Goal: Information Seeking & Learning: Check status

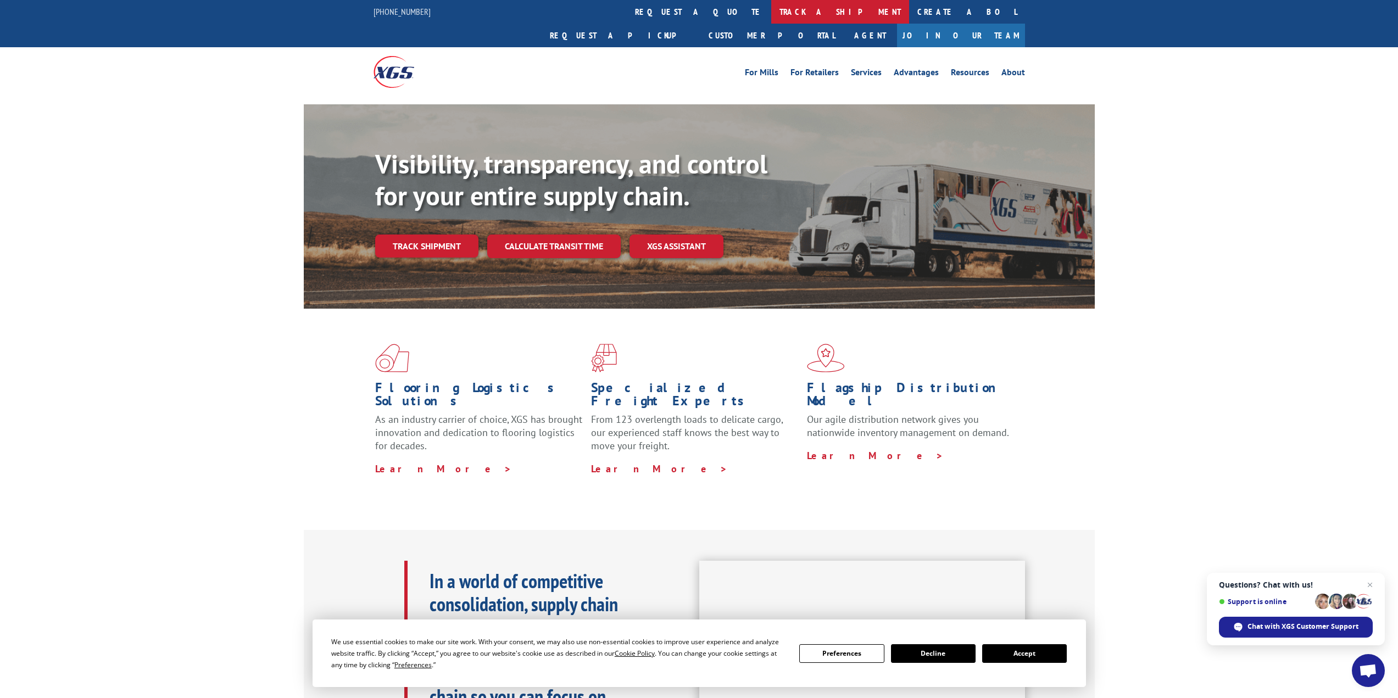
click at [771, 10] on link "track a shipment" at bounding box center [840, 12] width 138 height 24
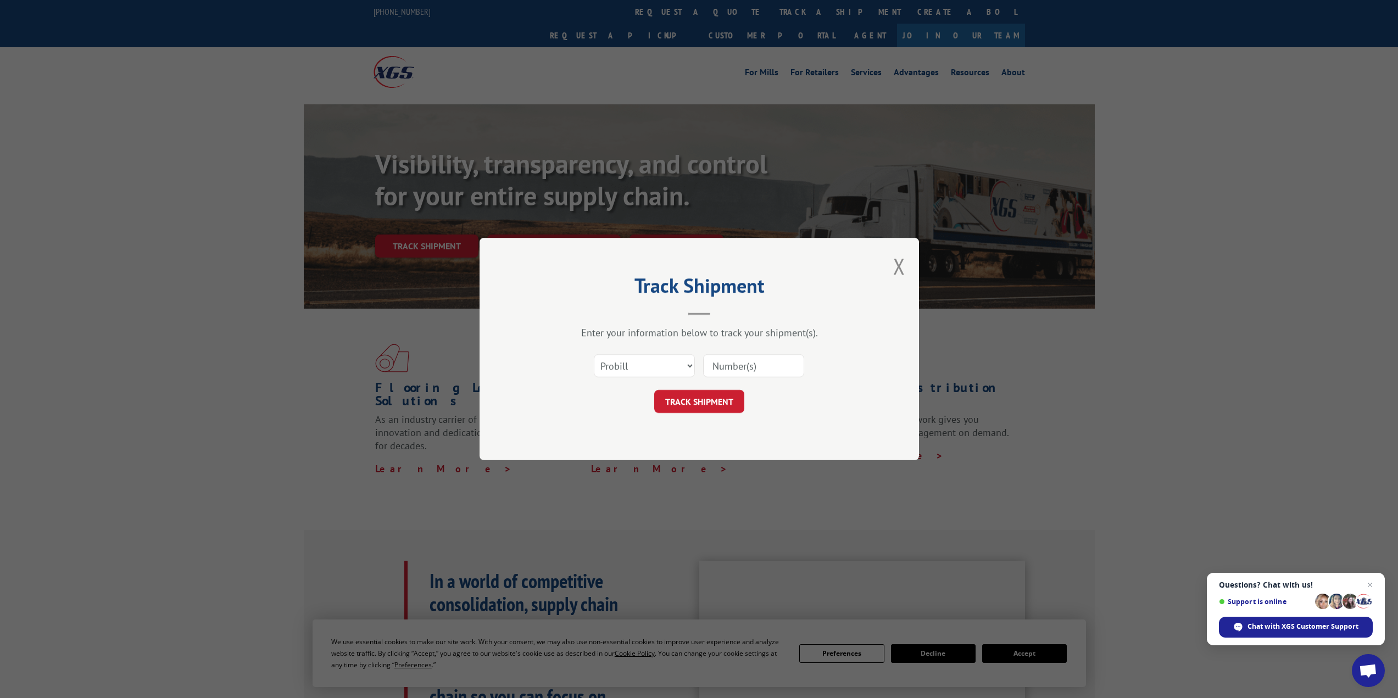
click at [731, 371] on input at bounding box center [753, 365] width 101 height 23
type input "17059142"
click at [712, 401] on button "TRACK SHIPMENT" at bounding box center [699, 401] width 90 height 23
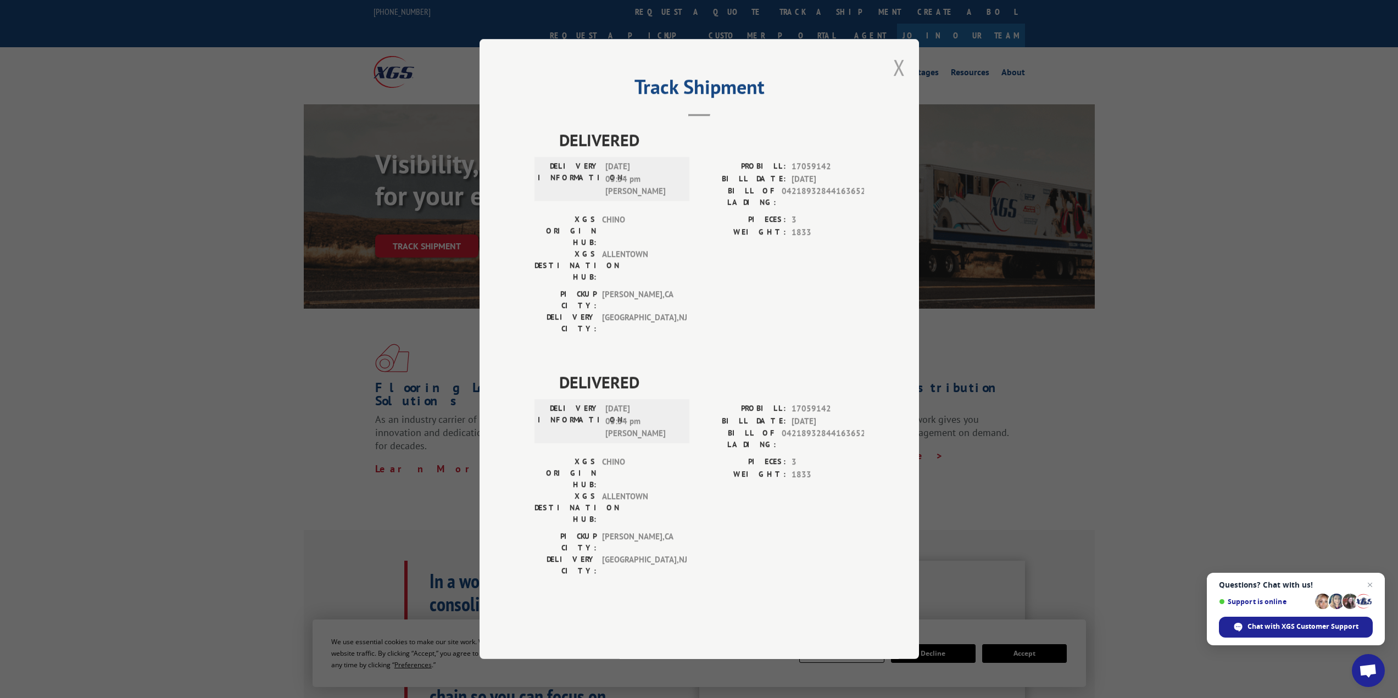
click at [898, 82] on button "Close modal" at bounding box center [899, 67] width 12 height 29
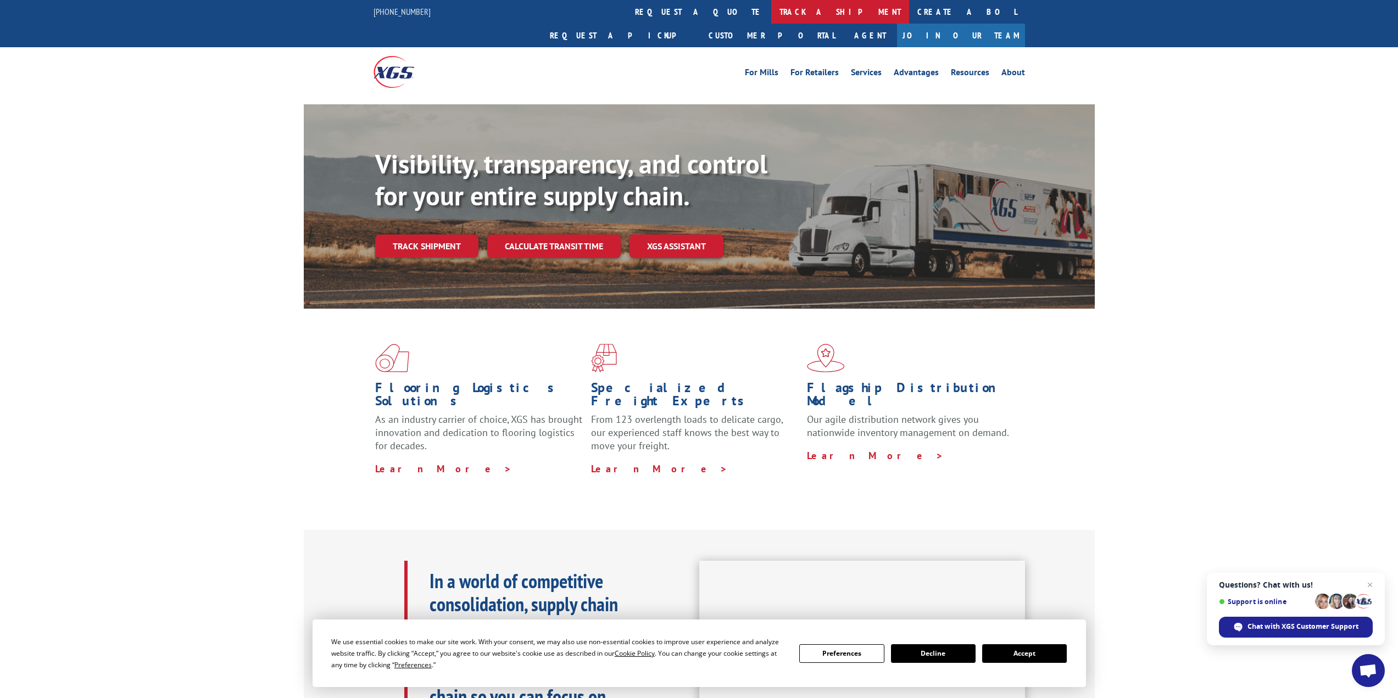
click at [771, 12] on link "track a shipment" at bounding box center [840, 12] width 138 height 24
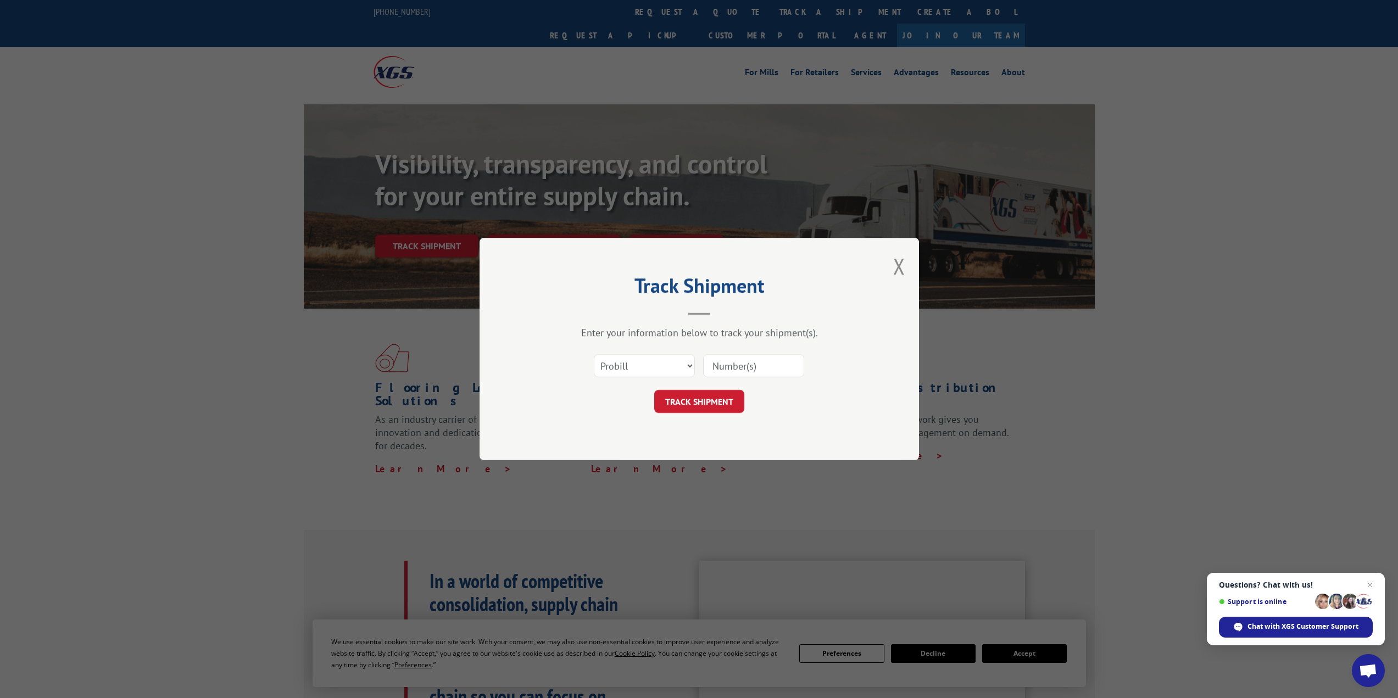
click at [755, 370] on input at bounding box center [753, 365] width 101 height 23
type input "17386514"
click at [682, 403] on button "TRACK SHIPMENT" at bounding box center [699, 401] width 90 height 23
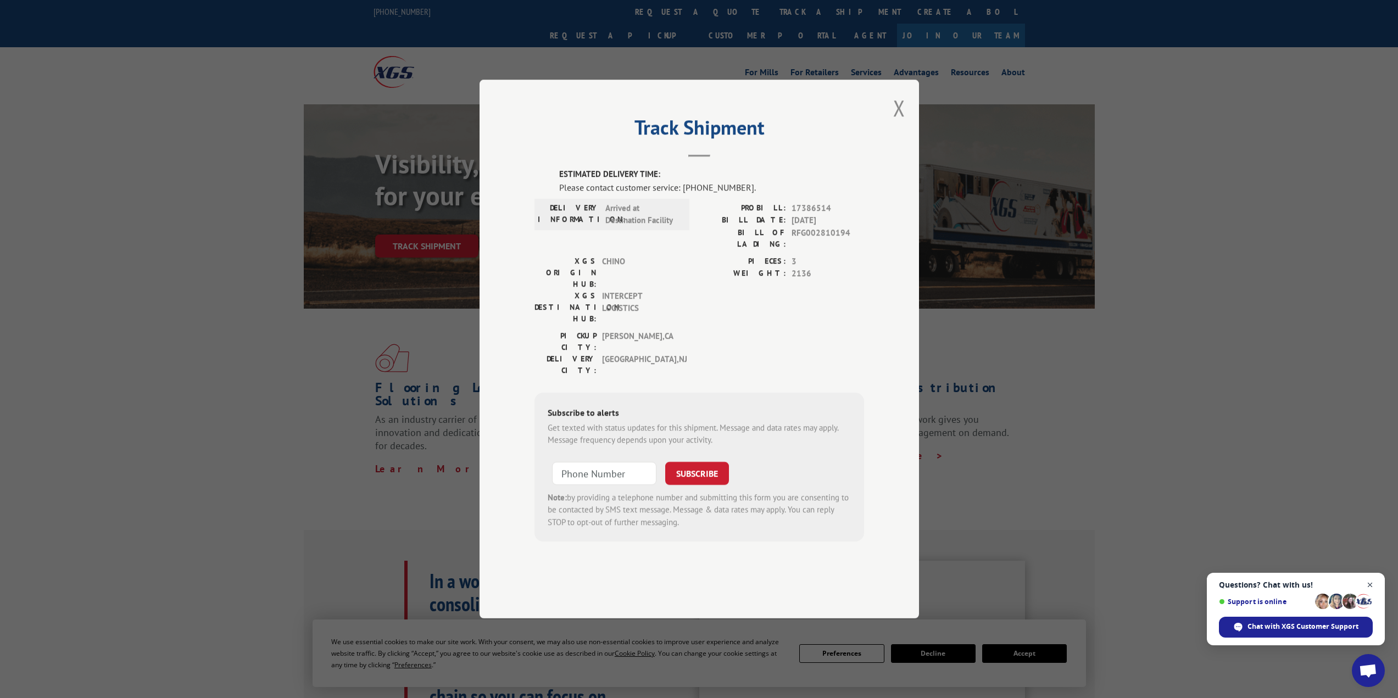
click at [1369, 585] on span "Open chat" at bounding box center [1370, 585] width 14 height 14
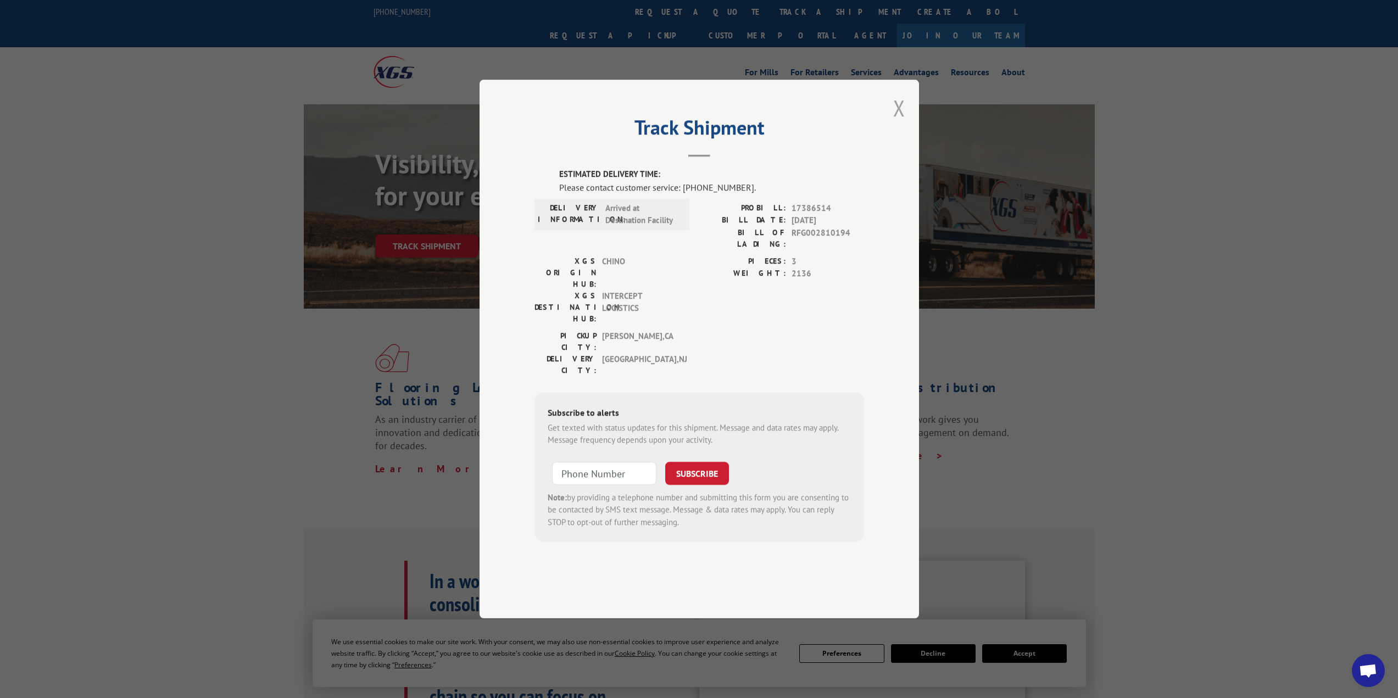
click at [897, 122] on button "Close modal" at bounding box center [899, 107] width 12 height 29
